Goal: Check status: Check status

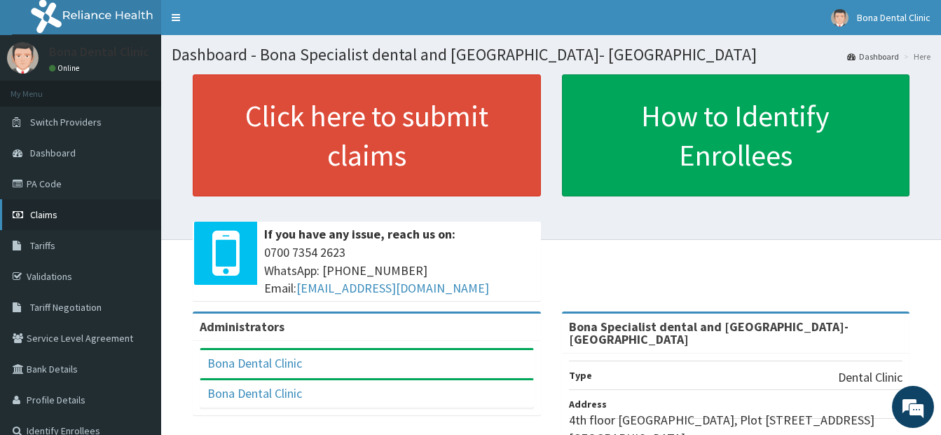
click at [47, 210] on span "Claims" at bounding box center [43, 214] width 27 height 13
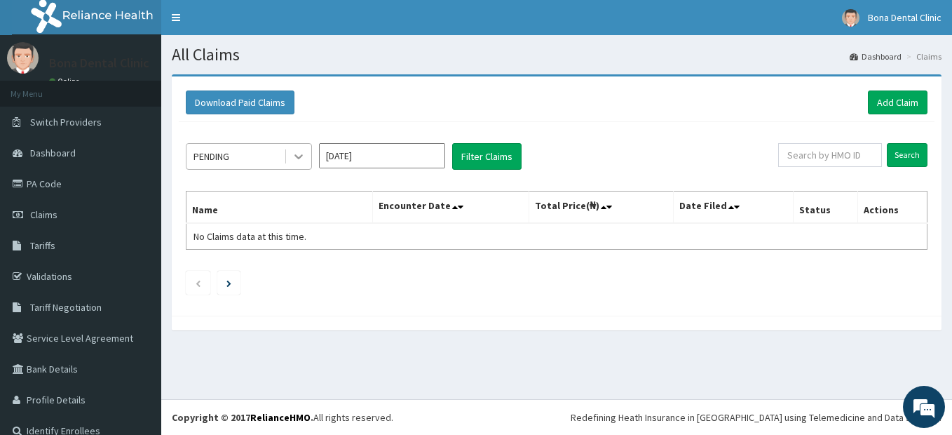
click at [294, 157] on icon at bounding box center [299, 156] width 14 height 14
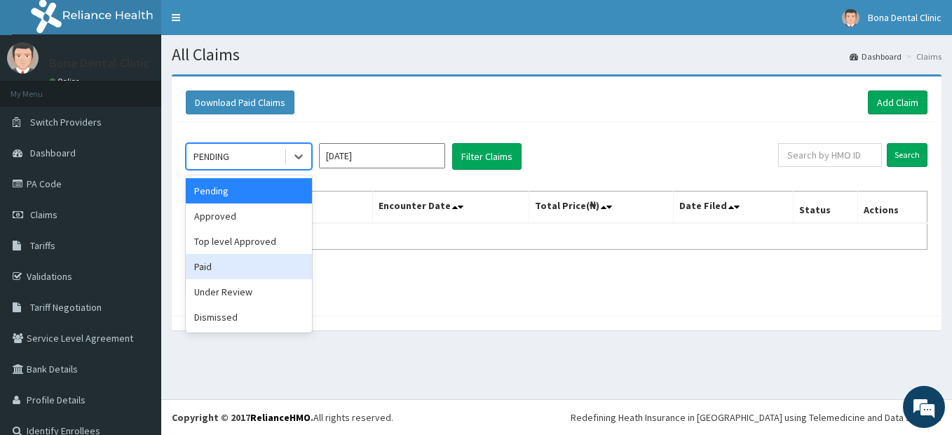
click at [196, 267] on div "Paid" at bounding box center [249, 266] width 126 height 25
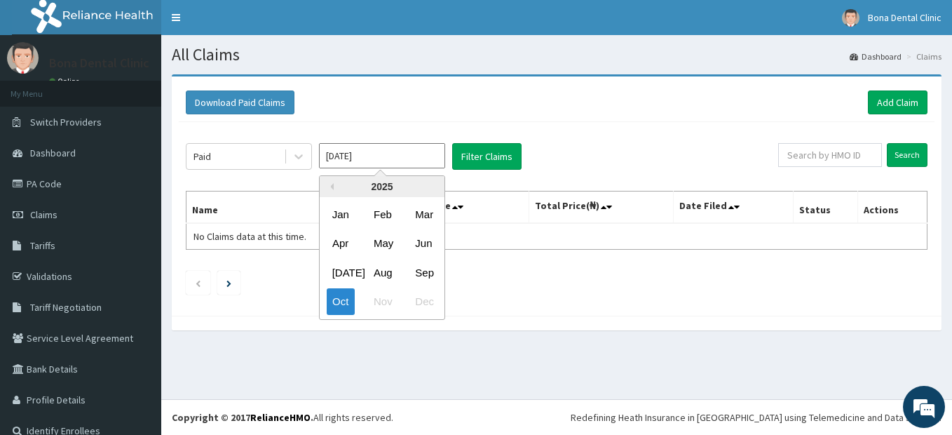
click at [399, 159] on input "Oct 2025" at bounding box center [382, 155] width 126 height 25
click at [422, 269] on div "Sep" at bounding box center [423, 272] width 28 height 26
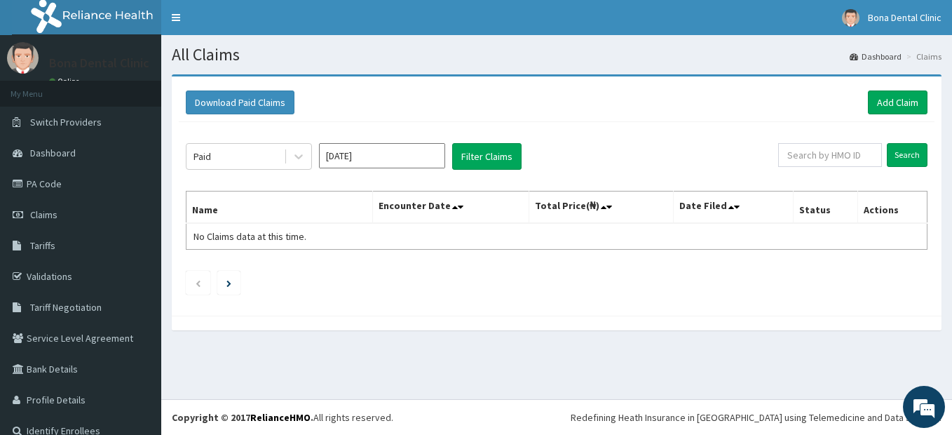
type input "Sep 2025"
click at [498, 154] on button "Filter Claims" at bounding box center [486, 156] width 69 height 27
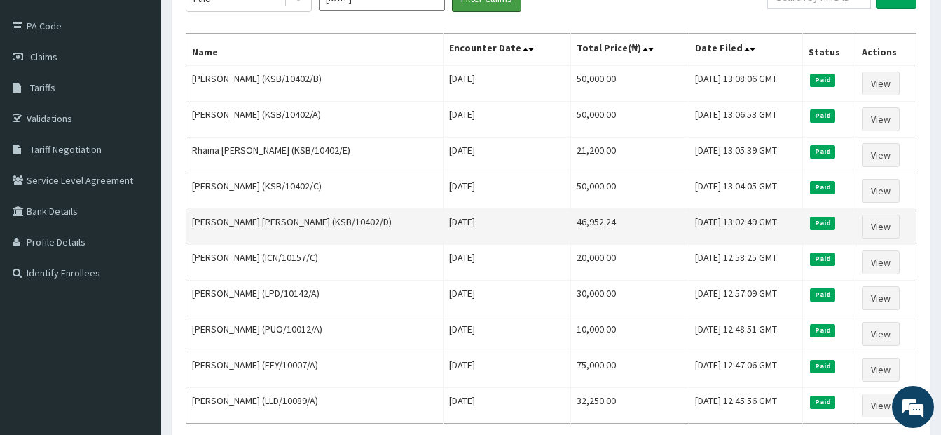
scroll to position [147, 0]
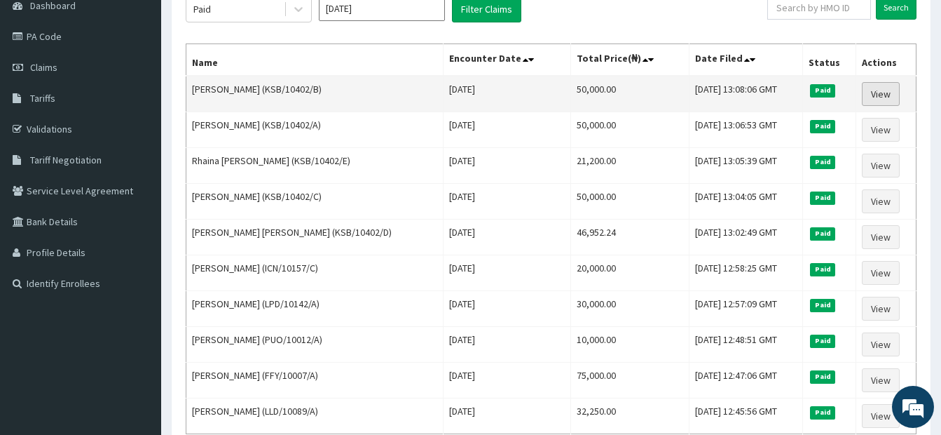
click at [878, 92] on link "View" at bounding box center [881, 94] width 38 height 24
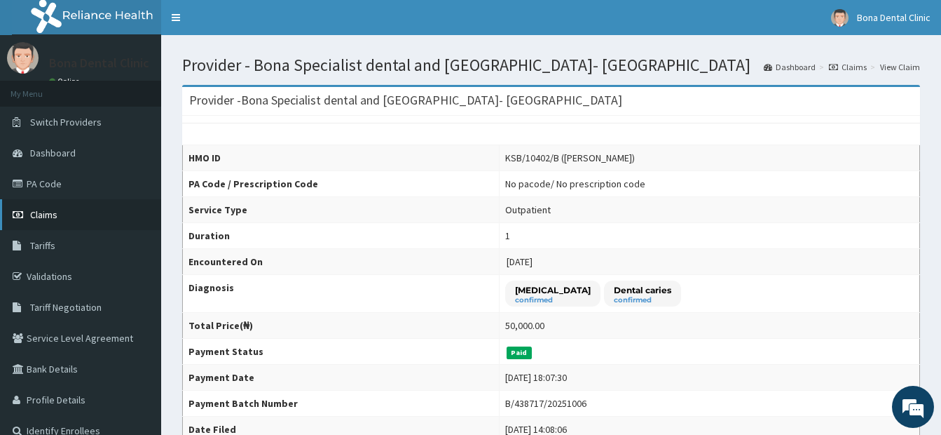
click at [50, 214] on span "Claims" at bounding box center [43, 214] width 27 height 13
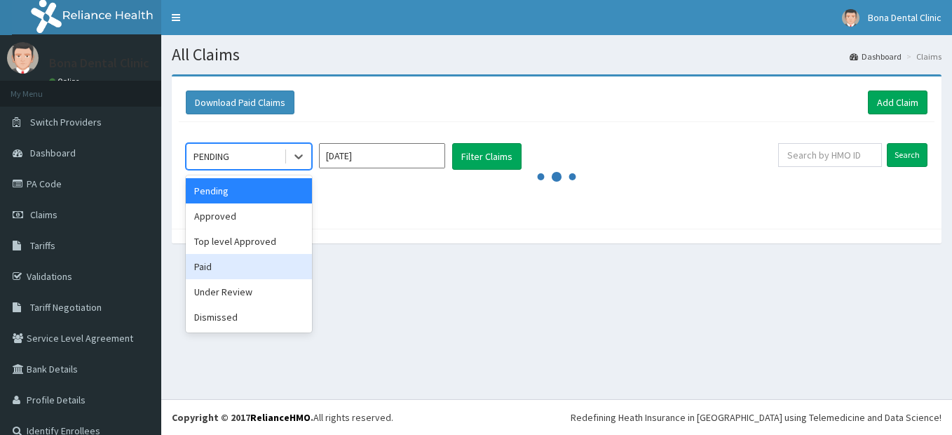
click at [205, 266] on div "Paid" at bounding box center [249, 266] width 126 height 25
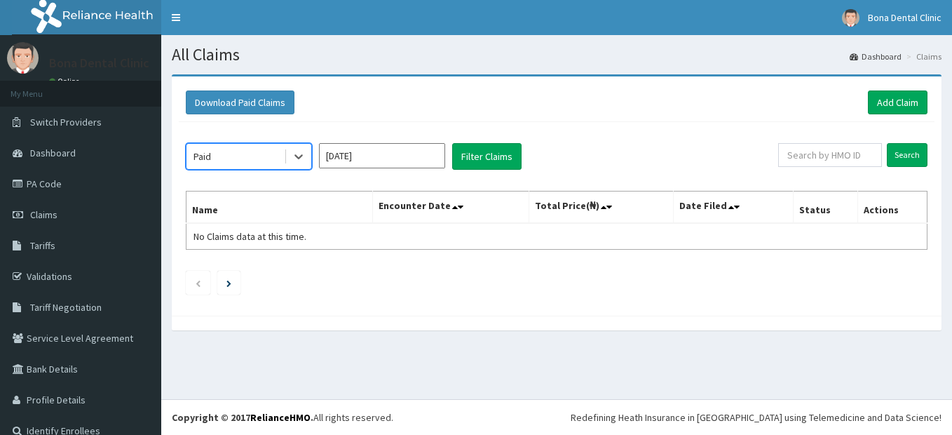
click at [427, 156] on input "Oct 2025" at bounding box center [382, 155] width 126 height 25
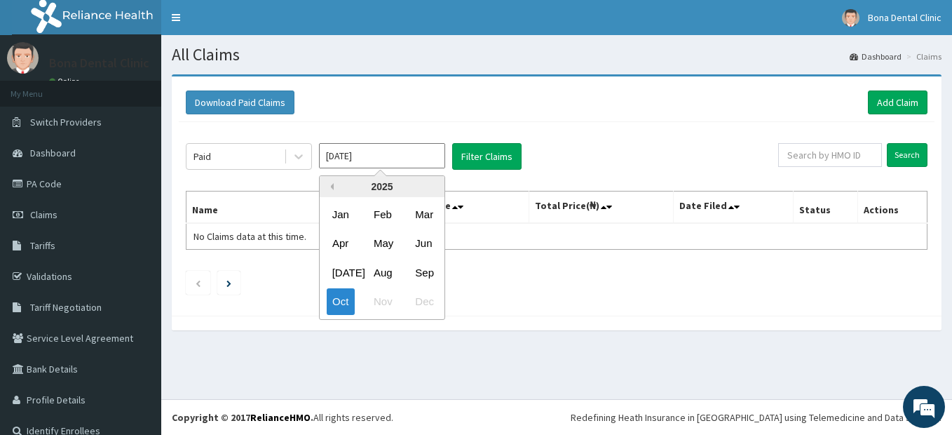
click at [329, 184] on button "Previous Year" at bounding box center [330, 186] width 7 height 7
drag, startPoint x: 423, startPoint y: 299, endPoint x: 423, endPoint y: 282, distance: 16.8
click at [423, 295] on div "Dec" at bounding box center [423, 302] width 28 height 26
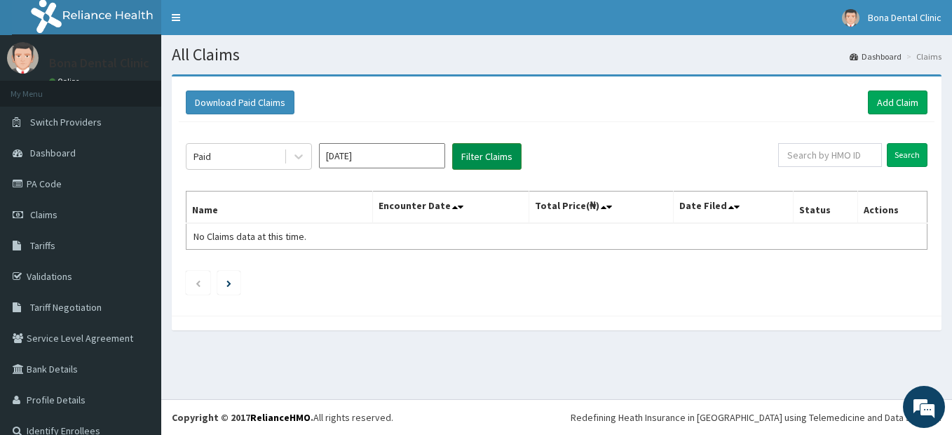
click at [498, 153] on button "Filter Claims" at bounding box center [486, 156] width 69 height 27
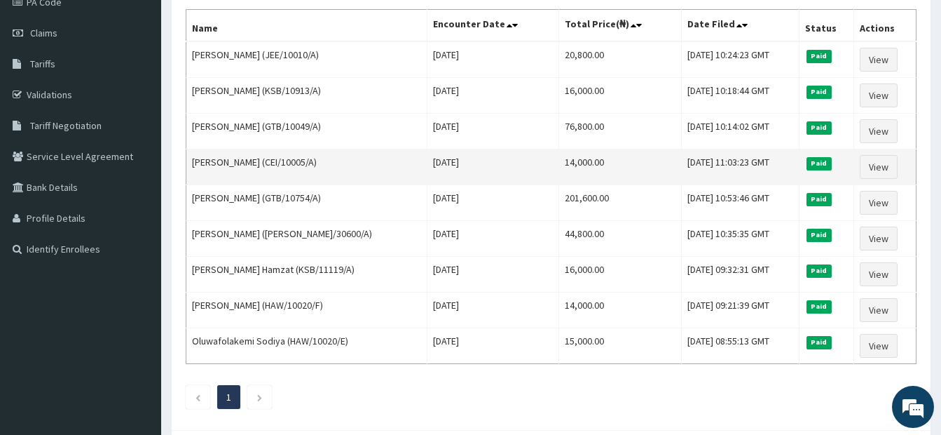
scroll to position [252, 0]
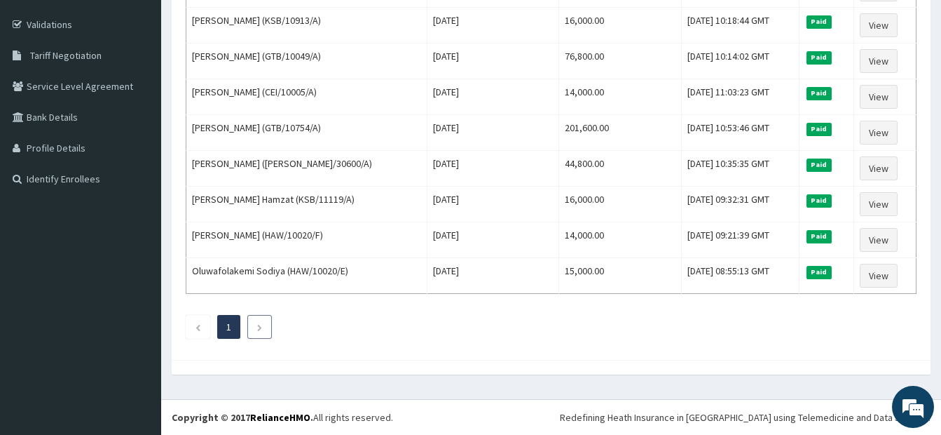
click at [257, 322] on link "Next page" at bounding box center [260, 326] width 6 height 13
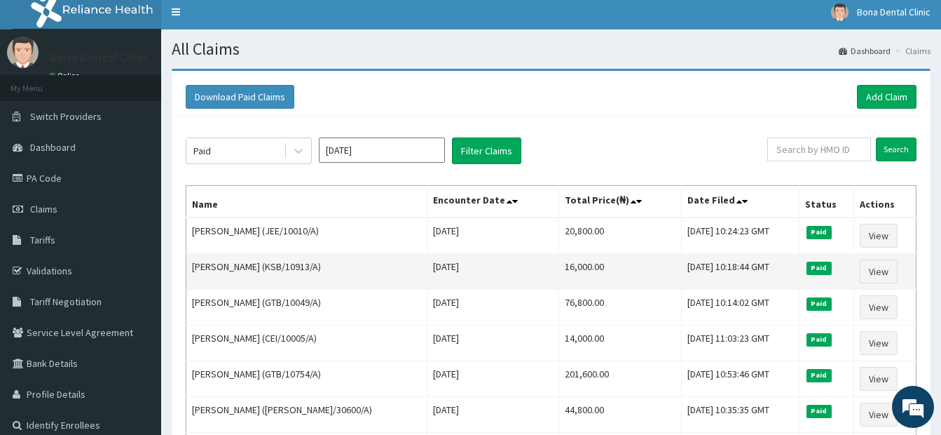
scroll to position [0, 0]
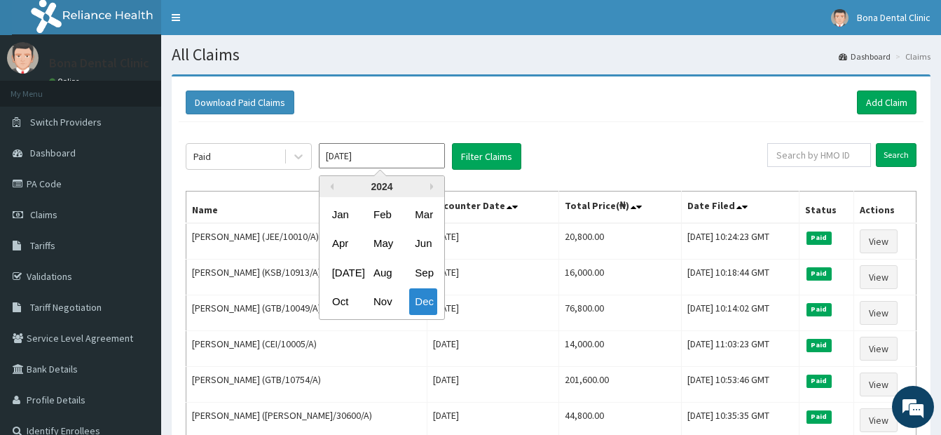
click at [379, 158] on input "Dec 2024" at bounding box center [382, 155] width 126 height 25
click at [432, 187] on button "Next Year" at bounding box center [433, 186] width 7 height 7
click at [338, 210] on div "Jan" at bounding box center [341, 214] width 28 height 26
type input "Jan 2025"
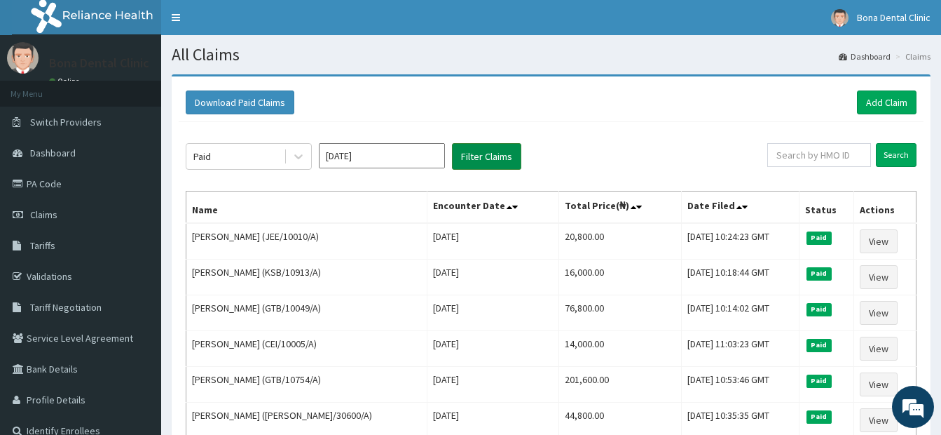
click at [486, 156] on button "Filter Claims" at bounding box center [486, 156] width 69 height 27
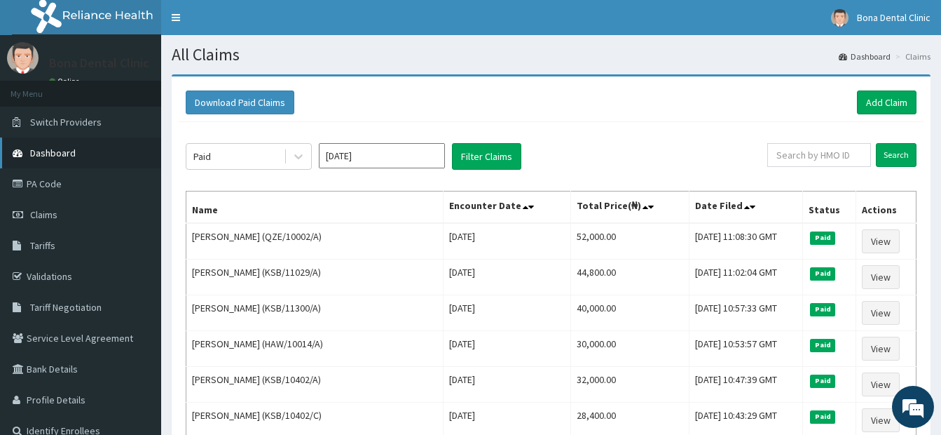
click at [48, 153] on span "Dashboard" at bounding box center [53, 152] width 46 height 13
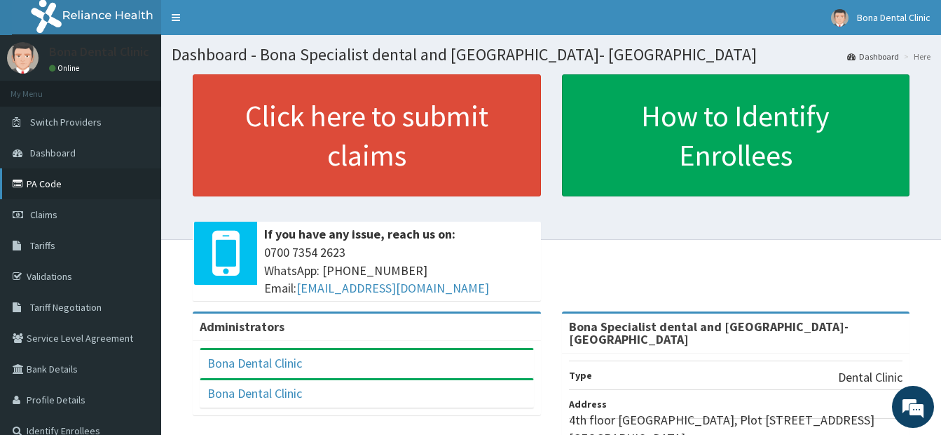
click at [43, 181] on link "PA Code" at bounding box center [80, 183] width 161 height 31
